Goal: Task Accomplishment & Management: Manage account settings

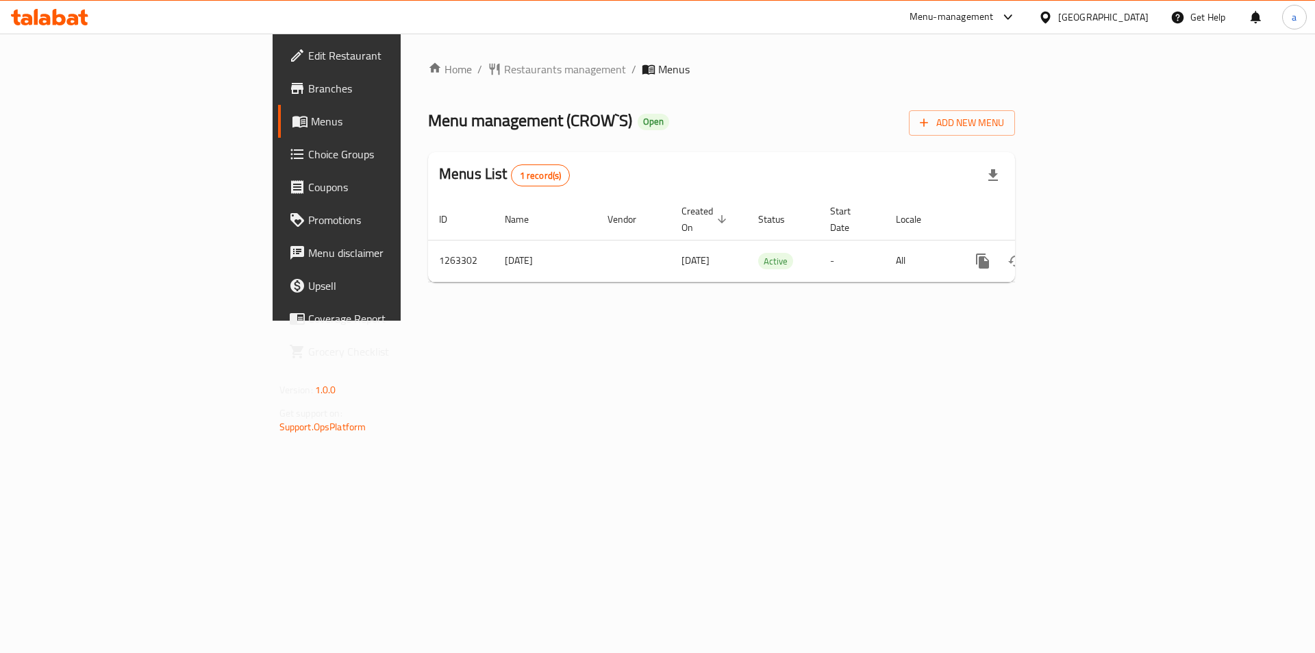
click at [308, 160] on span "Choice Groups" at bounding box center [394, 154] width 173 height 16
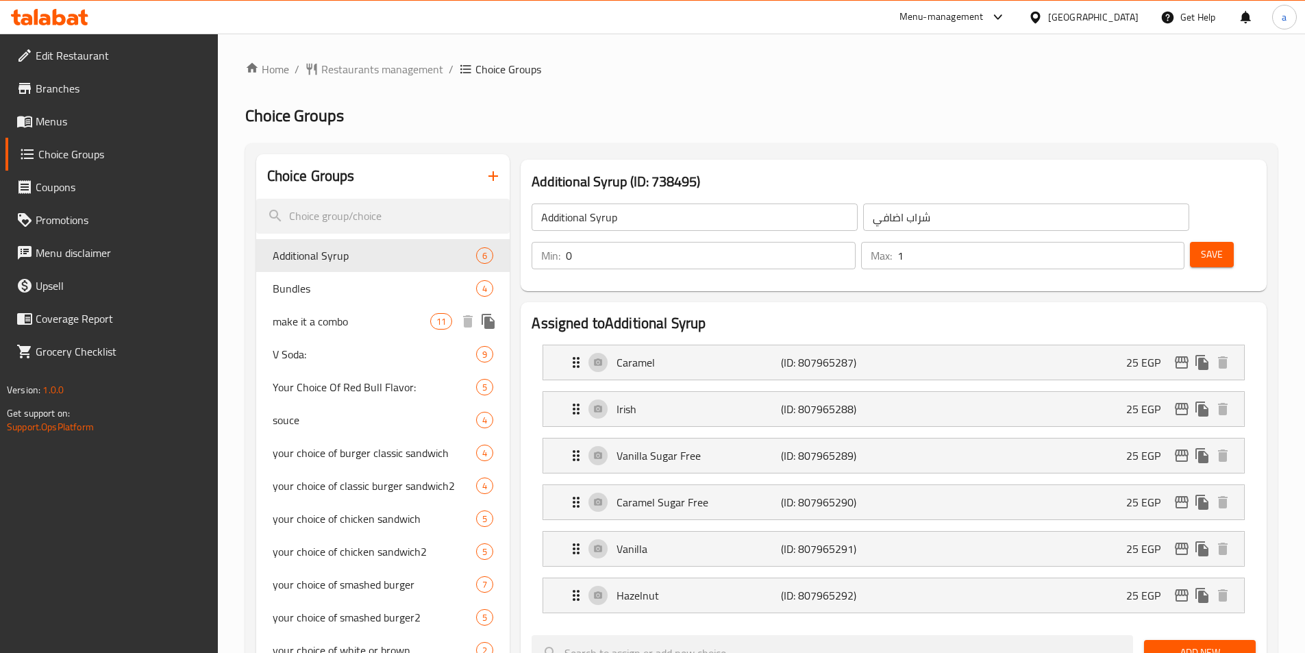
click at [342, 329] on span "make it a combo" at bounding box center [352, 321] width 158 height 16
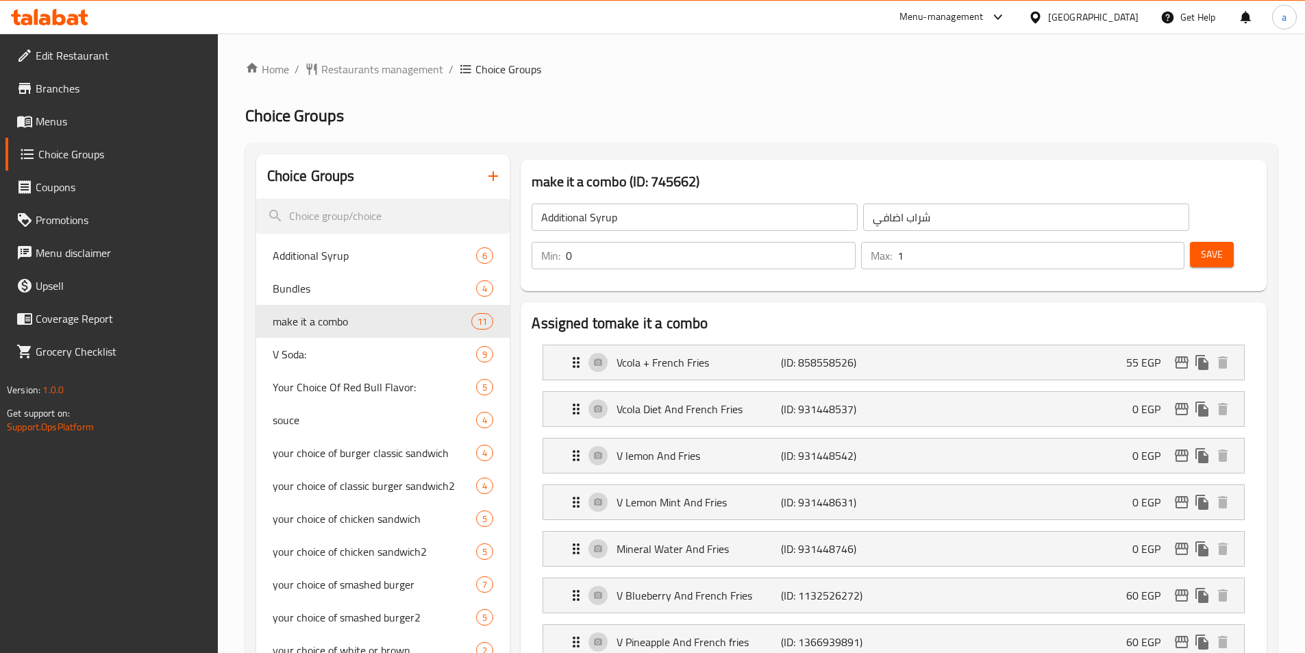
type input "make it a combo"
type input "اجعلها كومبو"
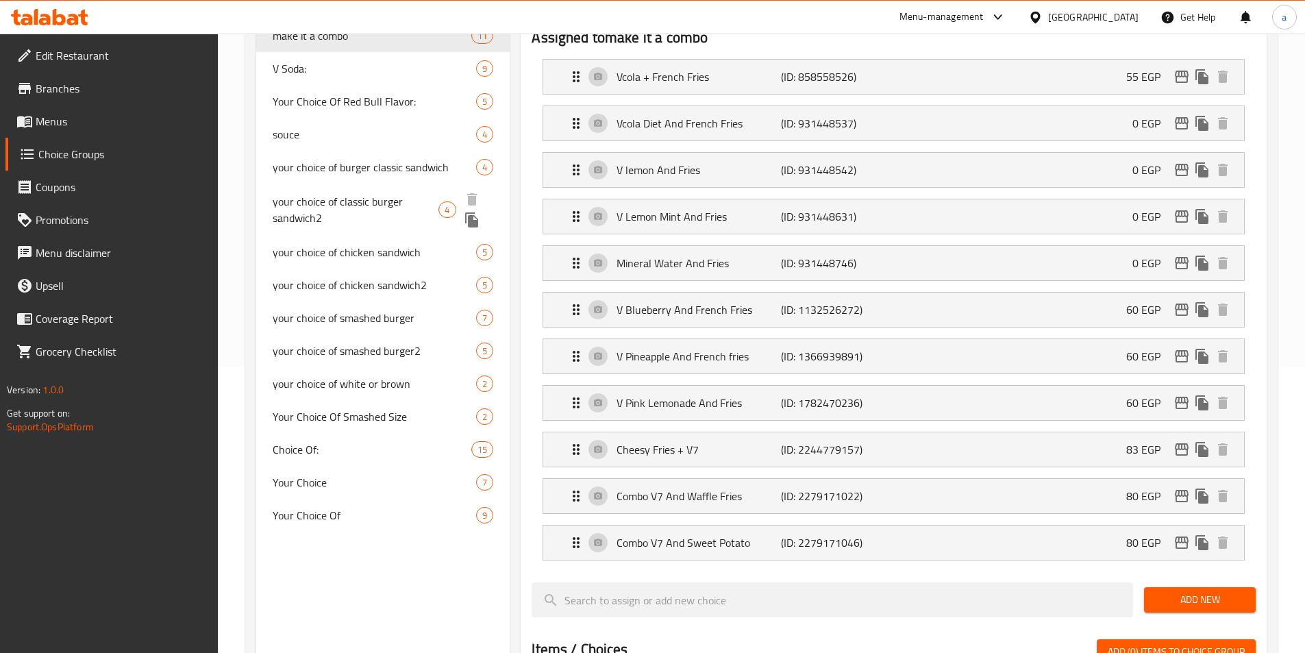
scroll to position [356, 0]
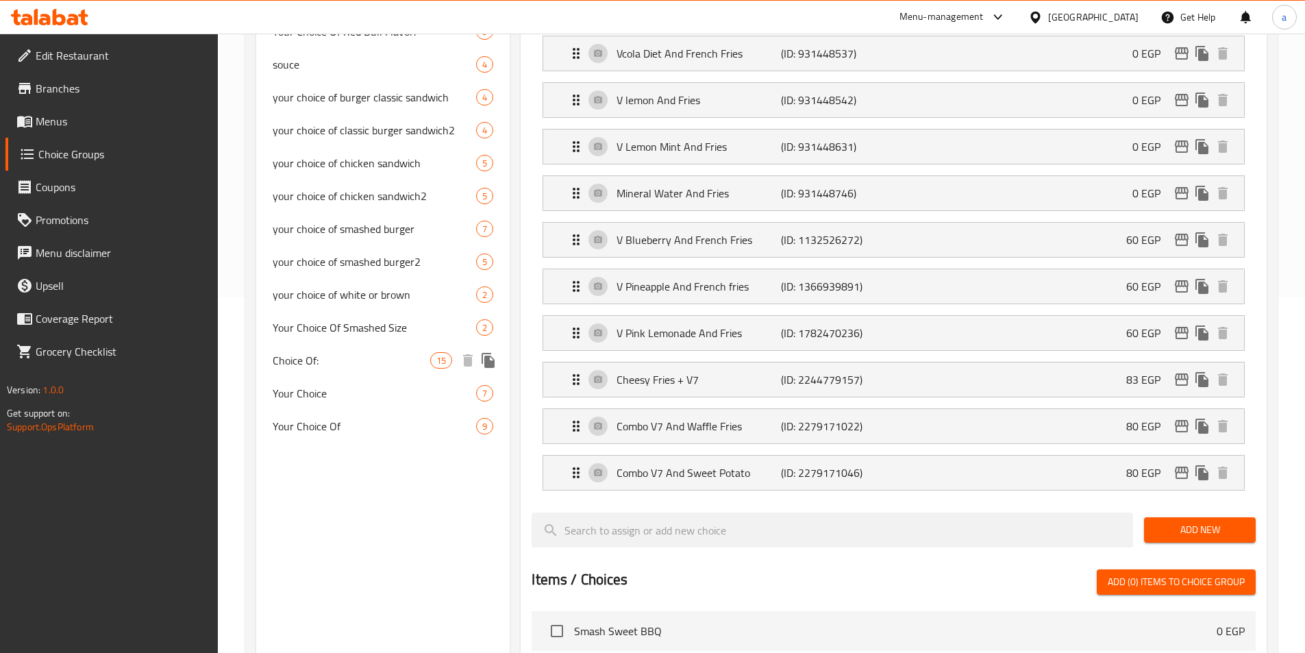
click at [304, 354] on span "Choice Of:" at bounding box center [352, 360] width 158 height 16
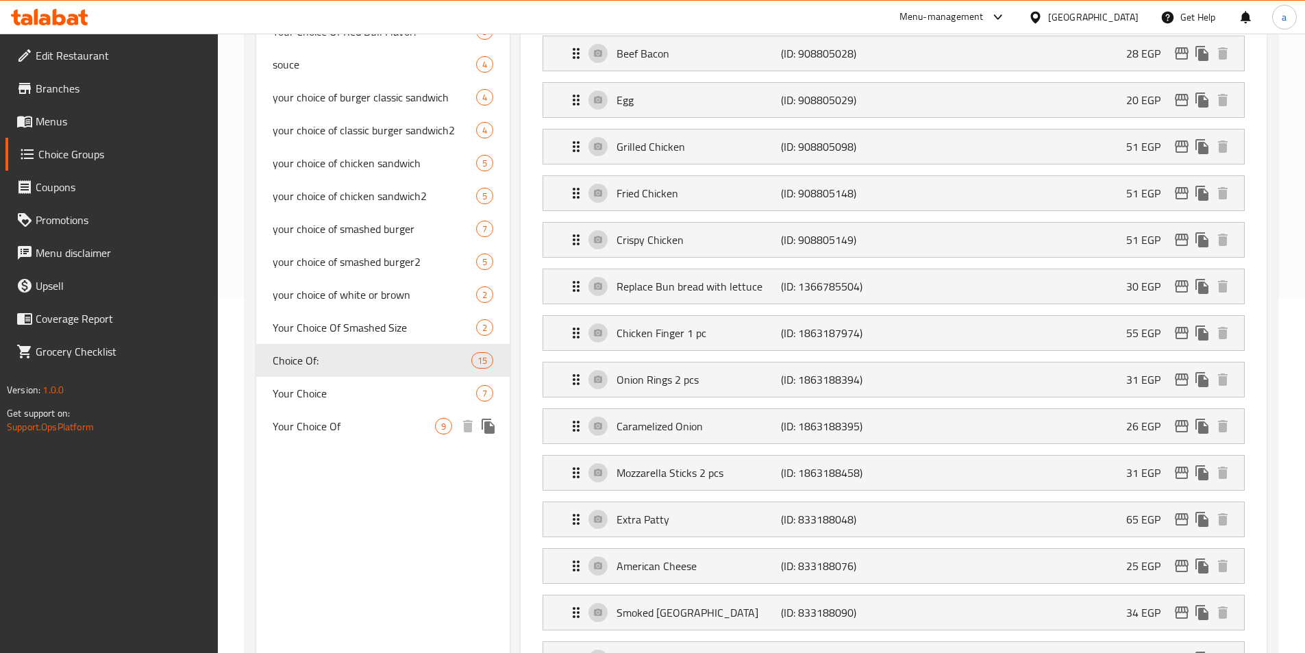
type input "Choice Of:"
type input "إختيار من:"
type input "6"
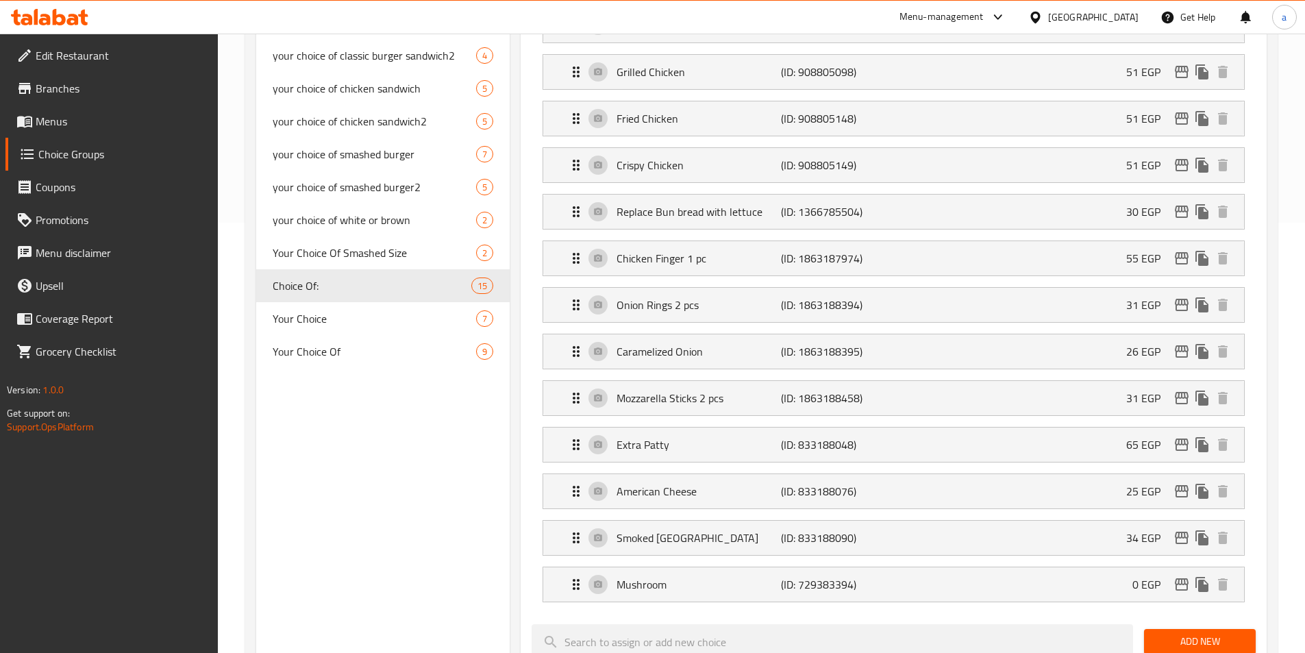
scroll to position [457, 0]
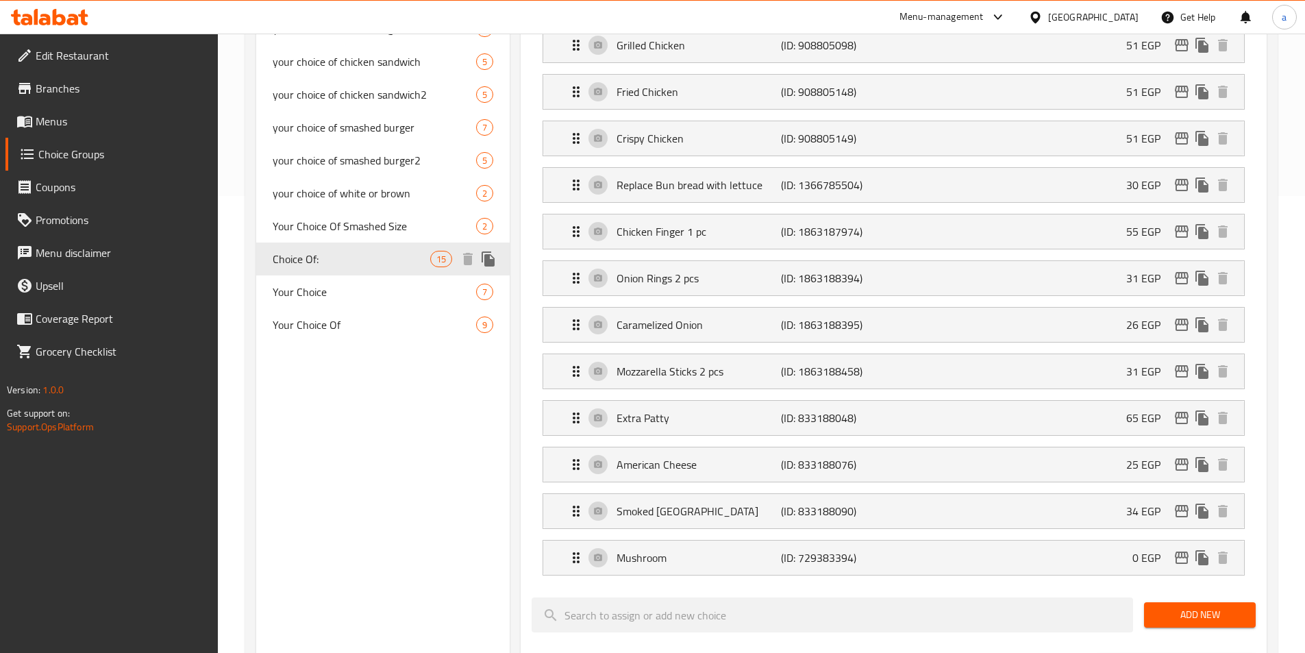
click at [337, 260] on span "Choice Of:" at bounding box center [352, 259] width 158 height 16
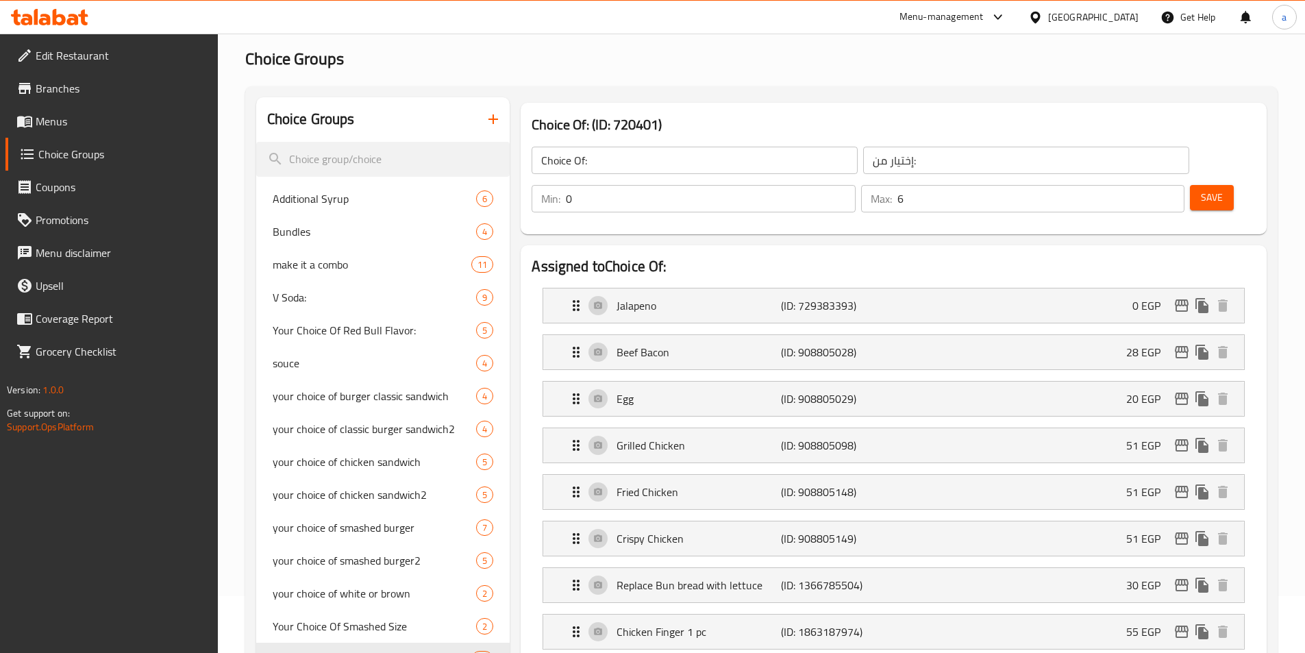
scroll to position [0, 0]
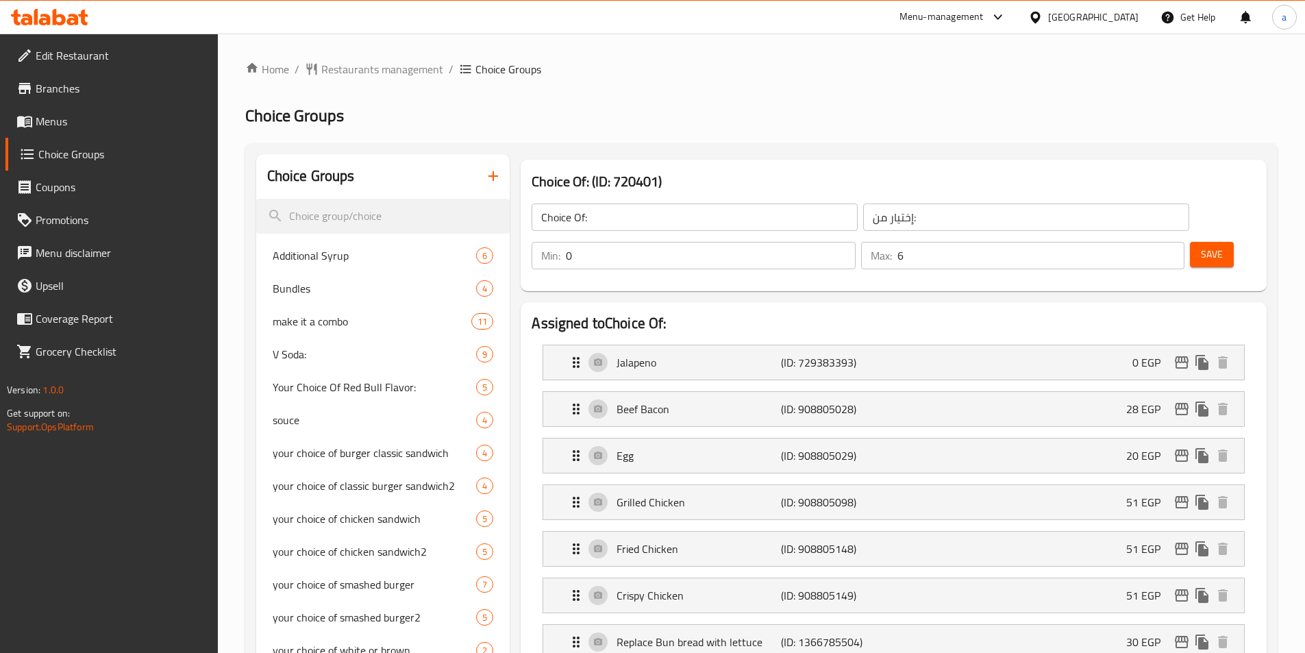
click at [756, 166] on div "Choice Of: (ID: 720401) Choice Of: ​ إختيار من: ​ Min: 0 ​ Max: 6 ​ Save" at bounding box center [894, 226] width 746 height 132
click at [748, 112] on h2 "Choice Groups" at bounding box center [761, 116] width 1032 height 22
click at [827, 64] on ol "Home / Restaurants management / Choice Groups" at bounding box center [761, 69] width 1032 height 16
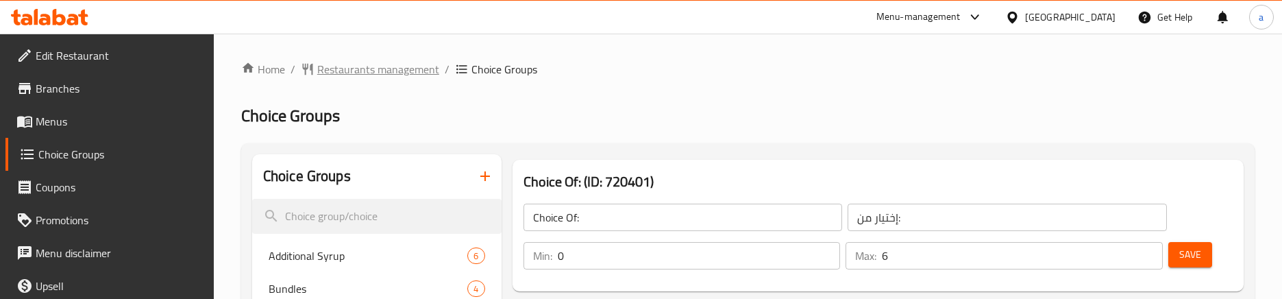
click at [367, 68] on span "Restaurants management" at bounding box center [378, 69] width 122 height 16
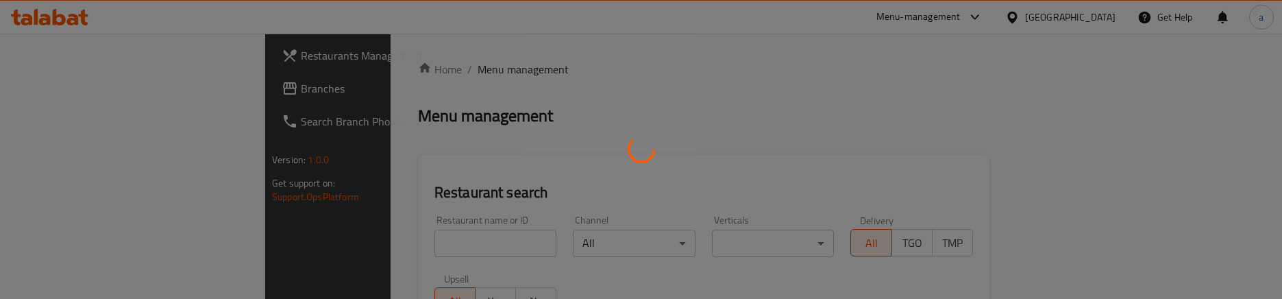
click at [91, 99] on div at bounding box center [641, 149] width 1282 height 299
click at [98, 86] on div at bounding box center [641, 149] width 1282 height 299
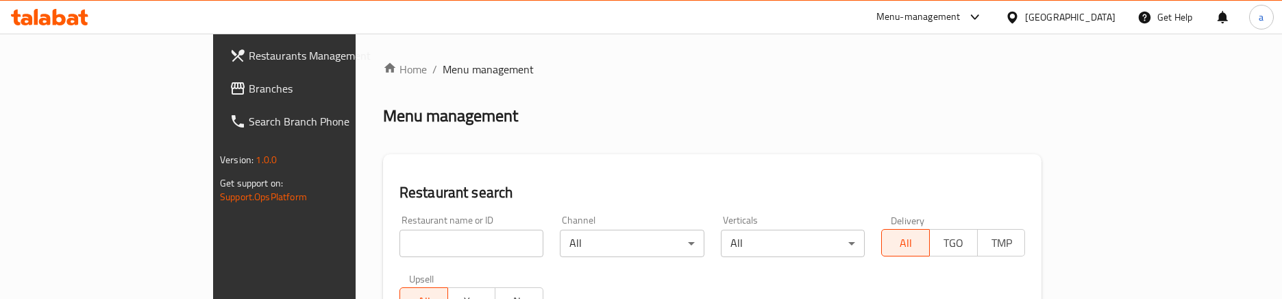
click at [98, 86] on div at bounding box center [641, 149] width 1282 height 299
click at [249, 92] on span "Branches" at bounding box center [332, 88] width 167 height 16
